Goal: Task Accomplishment & Management: Manage account settings

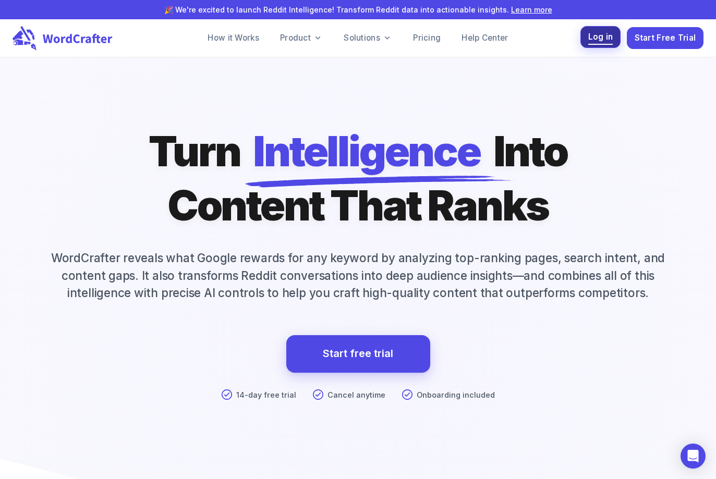
click at [601, 40] on span "Log in" at bounding box center [600, 37] width 25 height 14
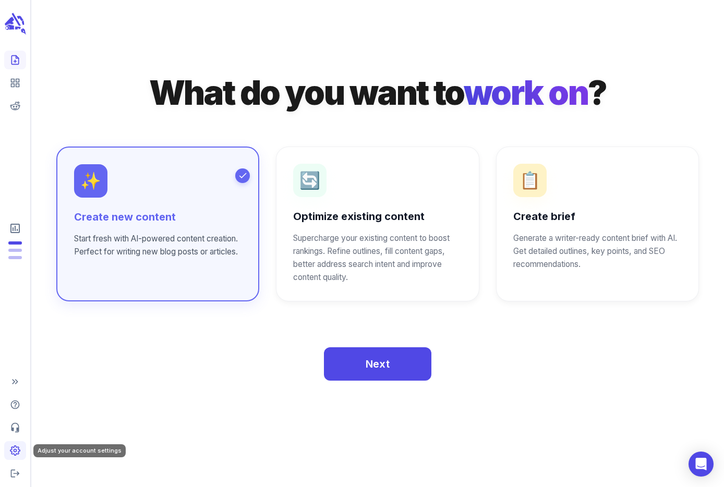
click at [14, 451] on circle "Adjust your account settings" at bounding box center [15, 451] width 3 height 3
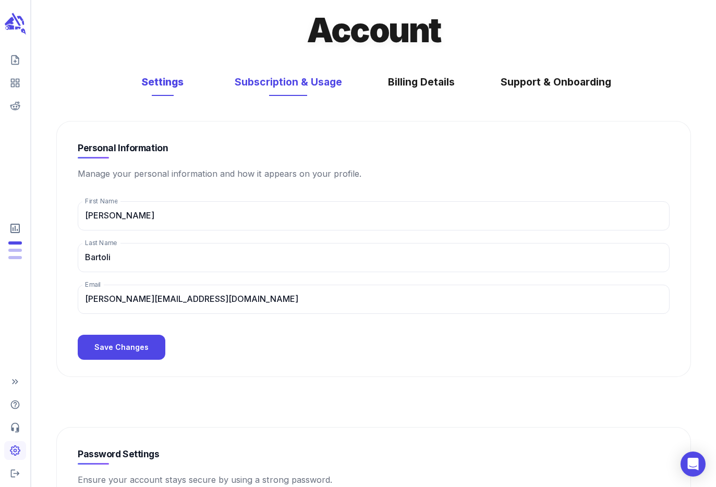
click at [322, 83] on button "Subscription & Usage" at bounding box center [288, 82] width 128 height 28
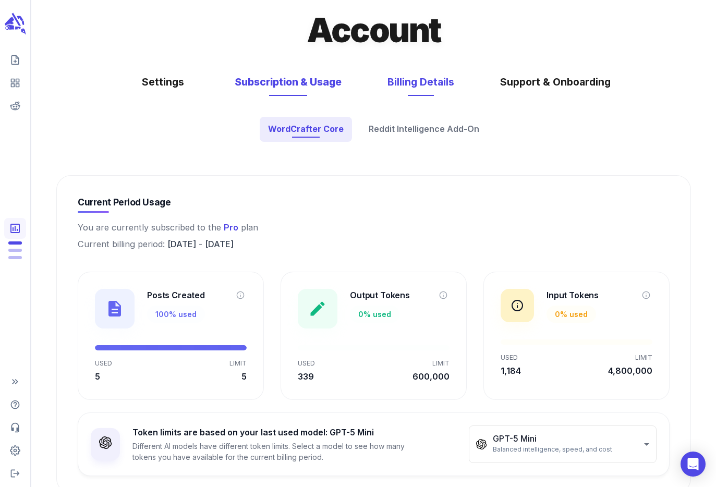
click at [427, 79] on button "Billing Details" at bounding box center [421, 82] width 88 height 28
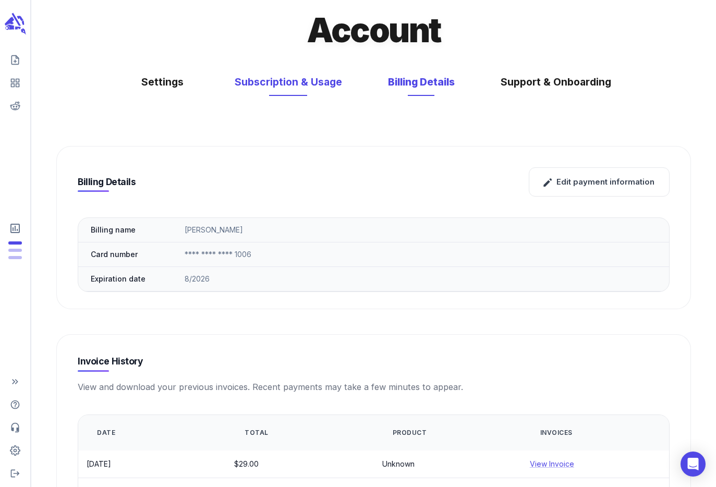
click at [280, 80] on button "Subscription & Usage" at bounding box center [288, 82] width 128 height 28
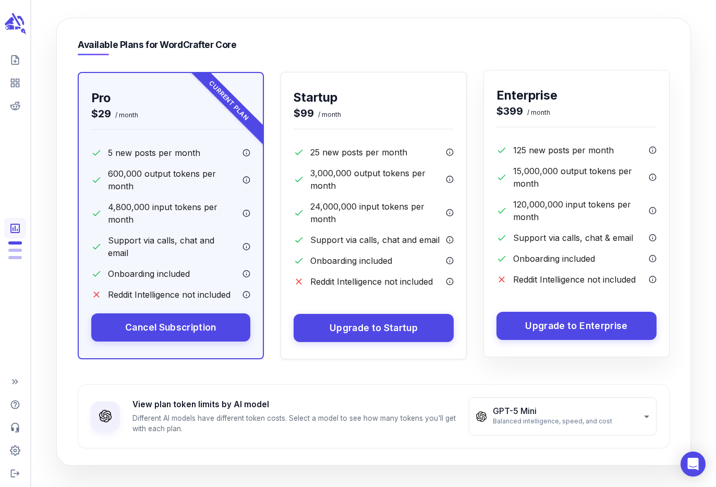
scroll to position [500, 0]
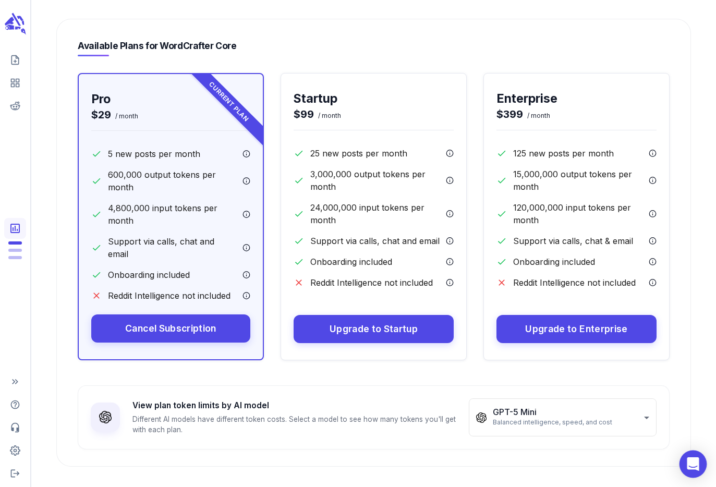
click at [695, 469] on icon "Open Intercom Messenger" at bounding box center [693, 464] width 14 height 14
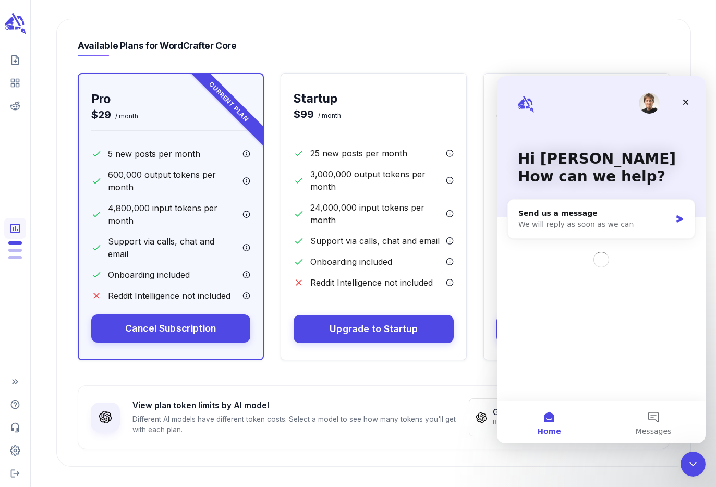
scroll to position [0, 0]
click at [597, 219] on div "Send us a message" at bounding box center [594, 213] width 153 height 11
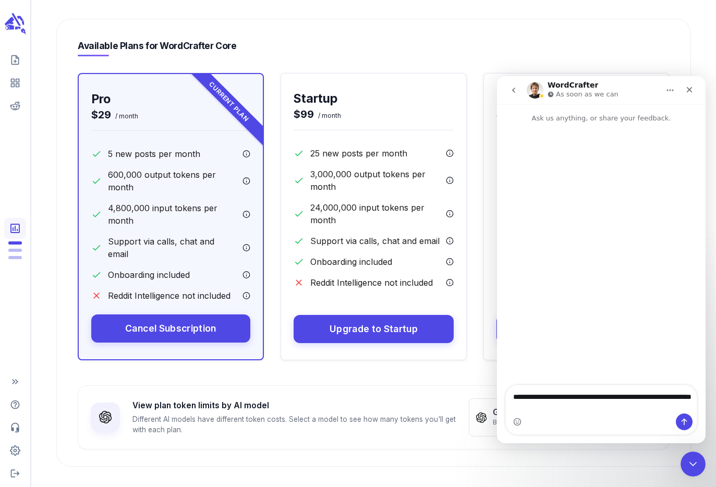
type textarea "**********"
